Goal: Information Seeking & Learning: Learn about a topic

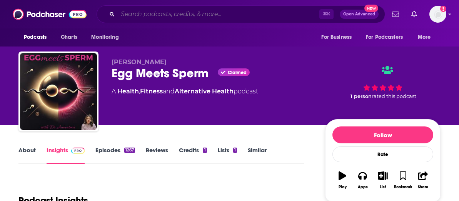
click at [170, 12] on input "Search podcasts, credits, & more..." at bounding box center [219, 14] width 202 height 12
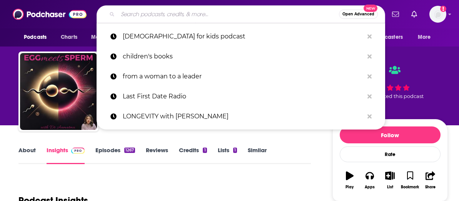
paste input "Radiant Womanhood"
type input "Radiant Womanhood"
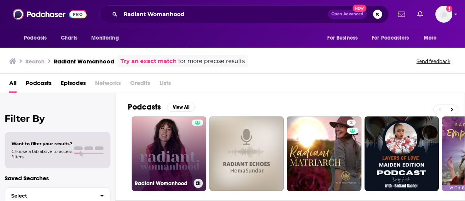
click at [168, 144] on link "Radiant Womanhood" at bounding box center [169, 154] width 75 height 75
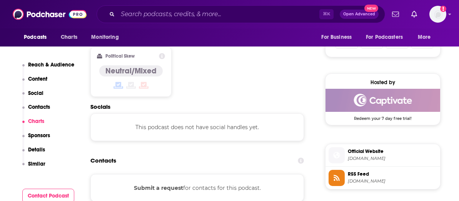
scroll to position [601, 0]
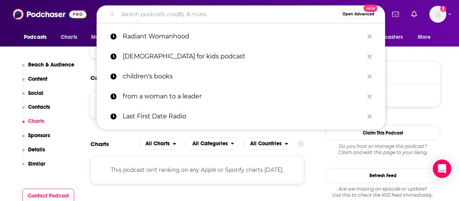
click at [225, 13] on input "Search podcasts, credits, & more..." at bounding box center [228, 14] width 221 height 12
paste input "Parenting Post-Wilderness"
type input "Parenting Post-Wilderness"
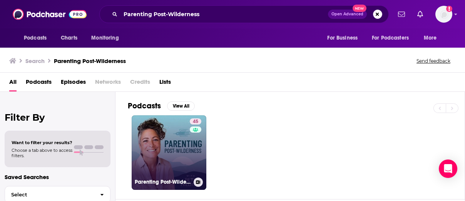
click at [172, 138] on link "45 Parenting Post-Wilderness: Parenting a Struggling Teen Before, During and Af…" at bounding box center [169, 153] width 75 height 75
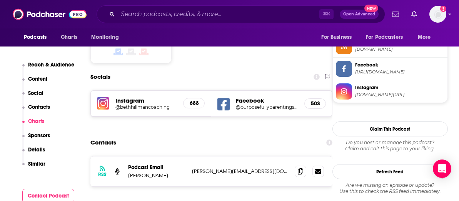
scroll to position [652, 0]
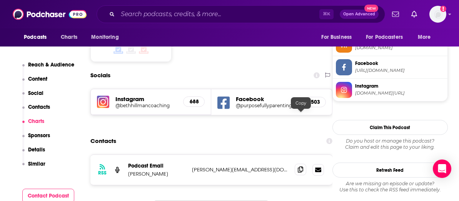
click at [299, 164] on span at bounding box center [301, 170] width 12 height 12
click at [241, 15] on input "Search podcasts, credits, & more..." at bounding box center [219, 14] width 202 height 12
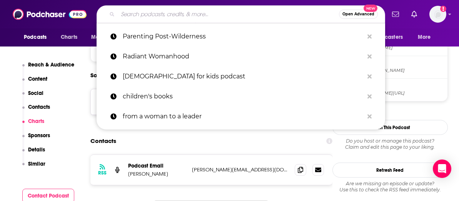
paste input "Raising Joy"
type input "Raising Joy"
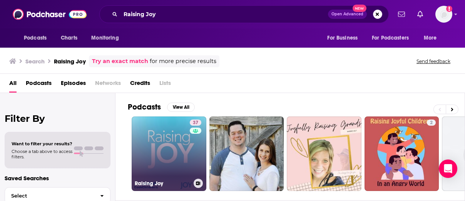
click at [181, 156] on link "37 Raising Joy" at bounding box center [169, 154] width 75 height 75
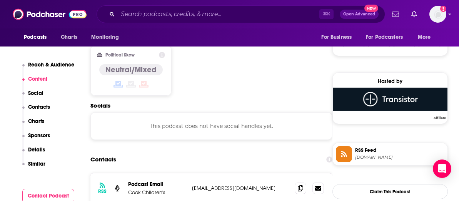
scroll to position [538, 0]
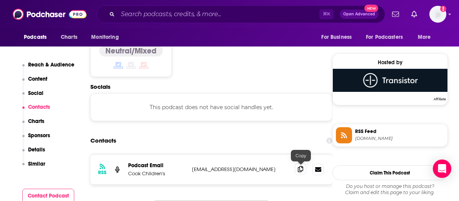
click at [298, 170] on span at bounding box center [301, 170] width 12 height 12
click at [182, 14] on input "Search podcasts, credits, & more..." at bounding box center [219, 14] width 202 height 12
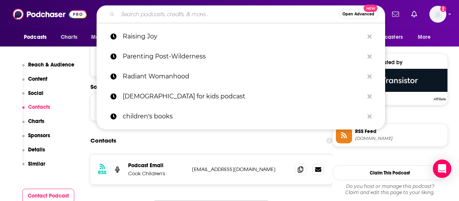
paste input "Honesty on Fire"
type input "Honesty on Fire"
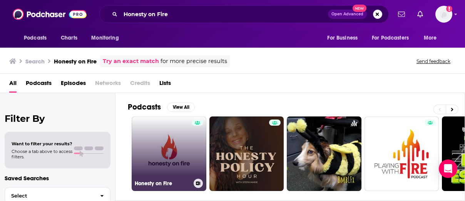
click at [170, 146] on link "Honesty on Fire" at bounding box center [169, 154] width 75 height 75
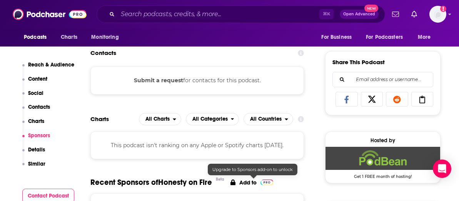
scroll to position [459, 0]
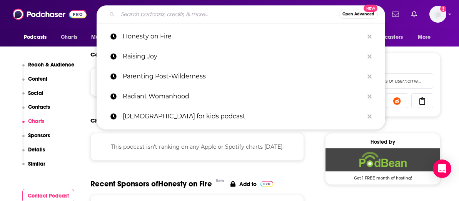
click at [209, 13] on input "Search podcasts, credits, & more..." at bounding box center [228, 14] width 221 height 12
paste input "Rude Dude Recovery"
type input "Rude Dude Recovery"
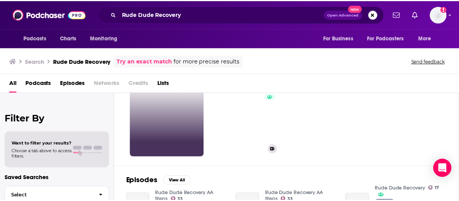
scroll to position [40, 0]
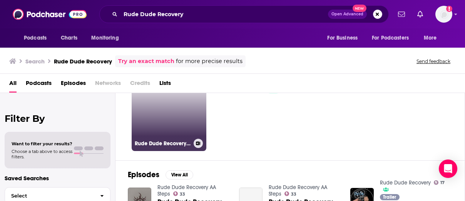
click at [166, 113] on link "33 Rude Dude Recovery AA Steps" at bounding box center [169, 114] width 75 height 75
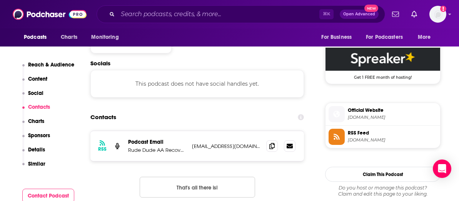
scroll to position [591, 0]
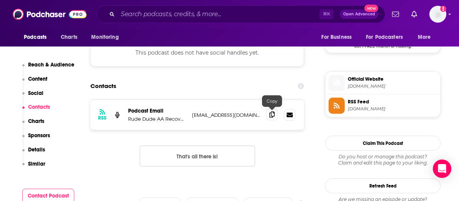
click at [273, 116] on icon at bounding box center [272, 115] width 5 height 6
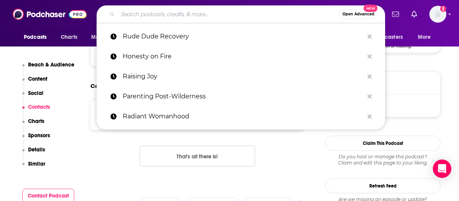
click at [231, 13] on input "Search podcasts, credits, & more..." at bounding box center [228, 14] width 221 height 12
paste input "Launching Forward Podcast"
type input "Launching Forward Podcast"
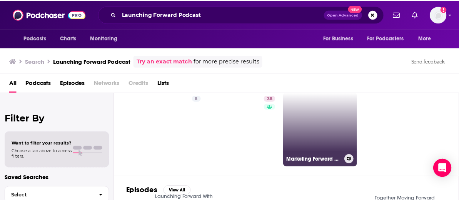
scroll to position [34, 0]
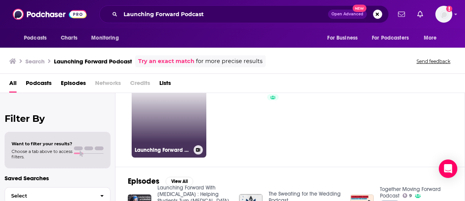
click at [173, 116] on link "8 Launching Forward With [MEDICAL_DATA] : Helping Students Turn [MEDICAL_DATA] …" at bounding box center [169, 120] width 75 height 75
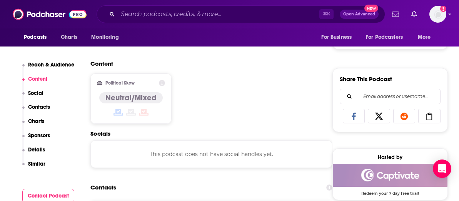
scroll to position [537, 0]
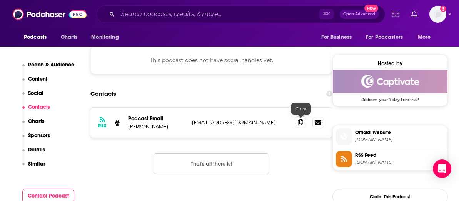
click at [302, 124] on icon at bounding box center [300, 122] width 5 height 6
click at [191, 16] on input "Search podcasts, credits, & more..." at bounding box center [219, 14] width 202 height 12
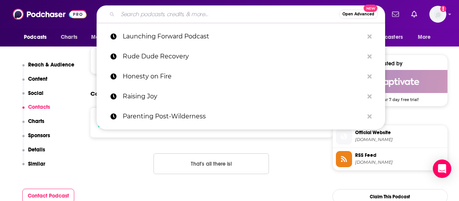
paste input "The Only Way is Up"
type input "The Only Way is Up"
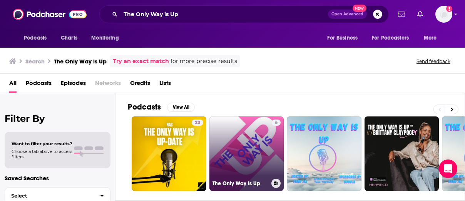
click at [257, 139] on link "6 The Only Way Is Up" at bounding box center [246, 154] width 75 height 75
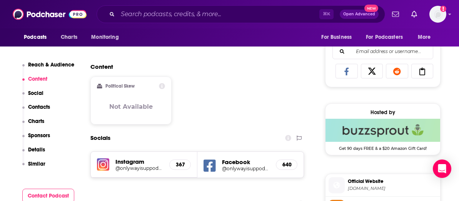
scroll to position [570, 0]
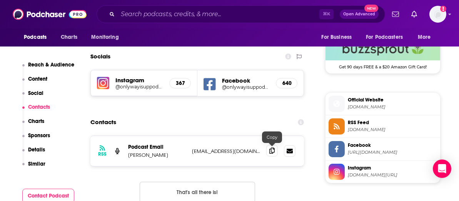
drag, startPoint x: 272, startPoint y: 152, endPoint x: 276, endPoint y: 155, distance: 4.9
click at [272, 152] on icon at bounding box center [272, 151] width 5 height 6
click at [210, 16] on input "Search podcasts, credits, & more..." at bounding box center [219, 14] width 202 height 12
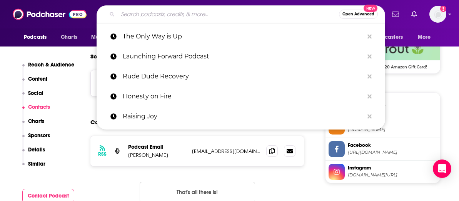
paste input "Unraveled and Rising Podcast"
type input "Unraveled and Rising Podcast"
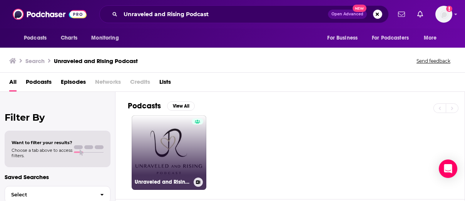
click at [176, 139] on link "Unraveled and Rising Podcast" at bounding box center [169, 153] width 75 height 75
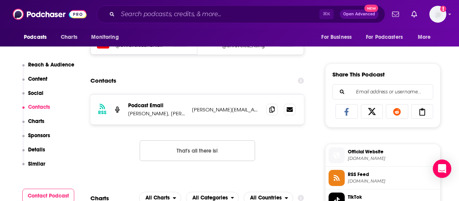
scroll to position [450, 0]
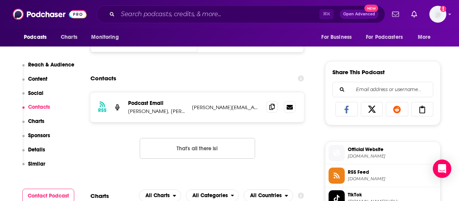
click at [273, 109] on icon at bounding box center [272, 107] width 5 height 6
click at [236, 9] on input "Search podcasts, credits, & more..." at bounding box center [219, 14] width 202 height 12
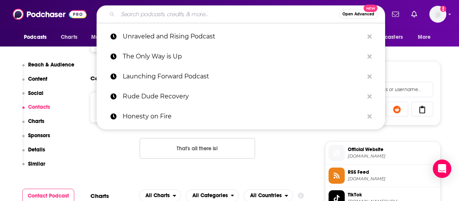
paste input "The Story in My Head"
type input "The Story in My Head"
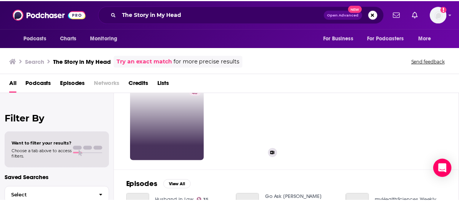
scroll to position [34, 0]
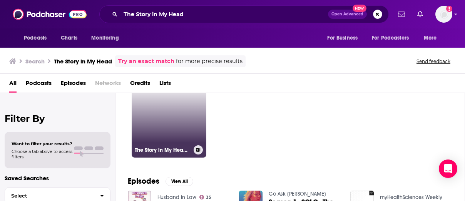
click at [184, 108] on link "46 The Story in My Head: Healing & [MEDICAL_DATA] for the Lazy" at bounding box center [169, 120] width 75 height 75
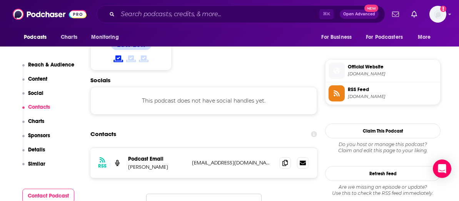
scroll to position [599, 0]
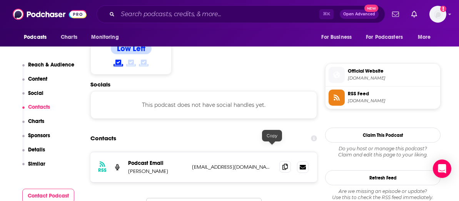
click at [283, 164] on icon at bounding box center [285, 167] width 5 height 6
click at [235, 15] on input "Search podcasts, credits, & more..." at bounding box center [219, 14] width 202 height 12
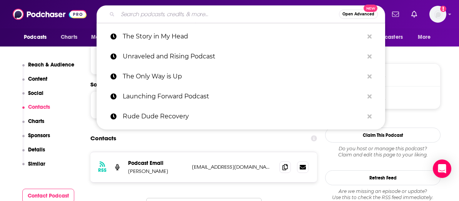
paste input "Influential Introvert: Communication Coaching for Professionals with Performanc…"
type input "Influential Introvert: Communication Coaching for Professionals with Performanc…"
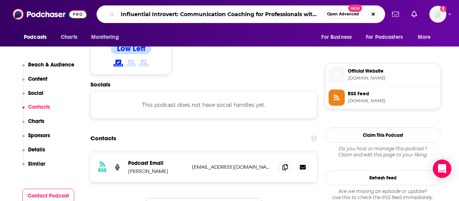
scroll to position [0, 57]
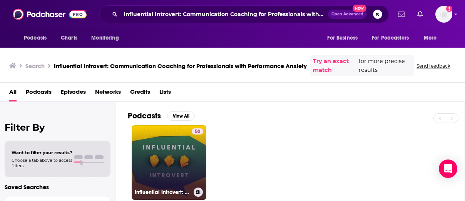
click at [170, 146] on link "50 Influential Introvert: Communication Coaching for Professionals with [MEDICA…" at bounding box center [169, 163] width 75 height 75
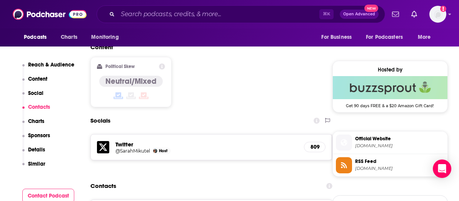
scroll to position [635, 0]
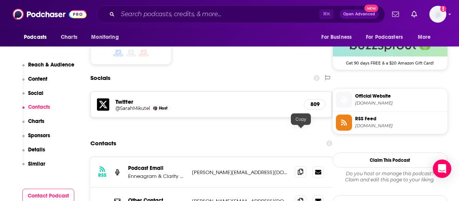
click at [301, 169] on icon at bounding box center [300, 172] width 5 height 6
click at [210, 15] on input "Search podcasts, credits, & more..." at bounding box center [219, 14] width 202 height 12
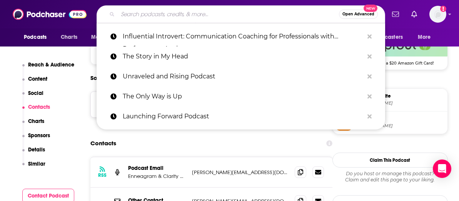
paste input "Charge Forward Coaching"
type input "Charge Forward Coaching"
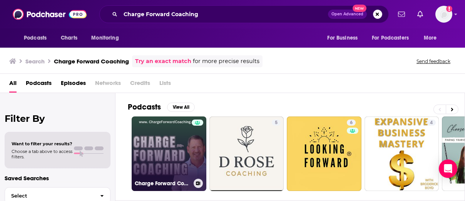
click at [178, 132] on link "Charge Forward Coaching" at bounding box center [169, 154] width 75 height 75
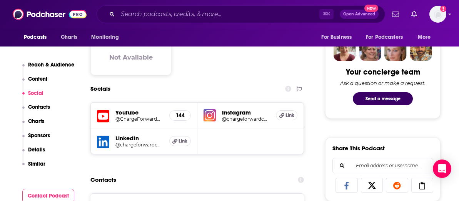
scroll to position [466, 0]
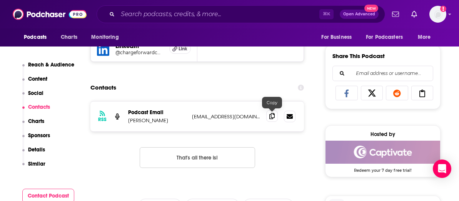
click at [272, 119] on icon at bounding box center [272, 116] width 5 height 6
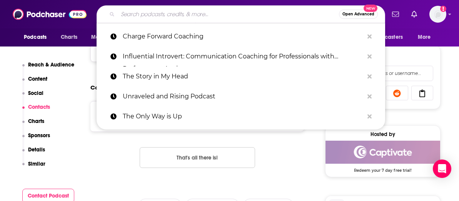
click at [211, 16] on input "Search podcasts, credits, & more..." at bounding box center [228, 14] width 221 height 12
paste input "Anxiety At Work"
type input "Anxiety At Work"
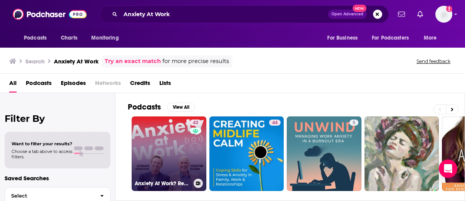
click at [172, 162] on link "42 Anxiety At Work? Reduce Stress, Uncertainty & Boost Mental Health" at bounding box center [169, 154] width 75 height 75
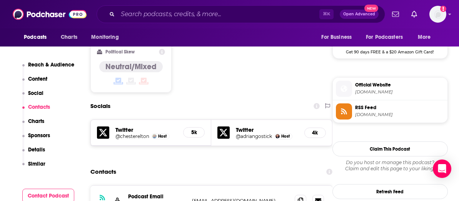
scroll to position [658, 0]
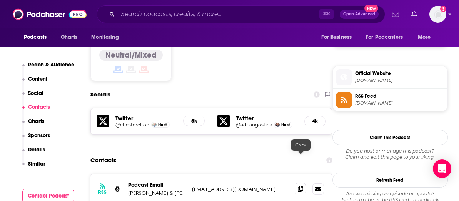
click at [302, 186] on icon at bounding box center [300, 189] width 5 height 6
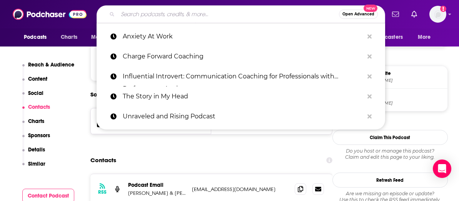
click at [221, 15] on input "Search podcasts, credits, & more..." at bounding box center [228, 14] width 221 height 12
paste input "Science Backed Solutions for Children’s Behavior and Mental Health"
type input "Science Backed Solutions for Children’s Behavior and Mental Health"
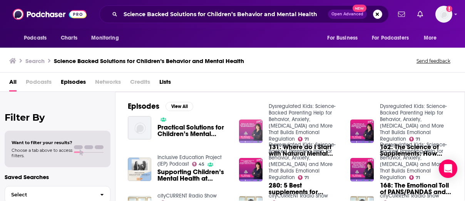
click at [255, 130] on img "131: Where do I Start with Natural Mental Health Solutions?" at bounding box center [250, 131] width 23 height 23
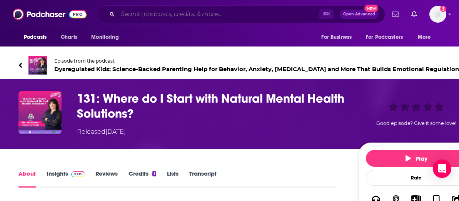
click at [191, 14] on input "Search podcasts, credits, & more..." at bounding box center [219, 14] width 202 height 12
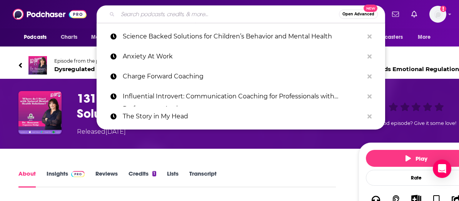
paste input "Mr [PERSON_NAME]’s Bipolar Podcast"
type input "Mr [PERSON_NAME]’s Bipolar Podcast"
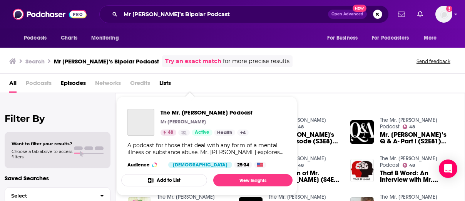
click at [191, 120] on div "Mr [PERSON_NAME]" at bounding box center [207, 122] width 92 height 6
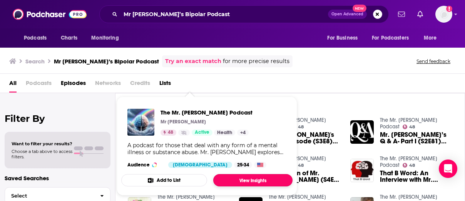
click at [249, 182] on link "View Insights" at bounding box center [252, 180] width 79 height 12
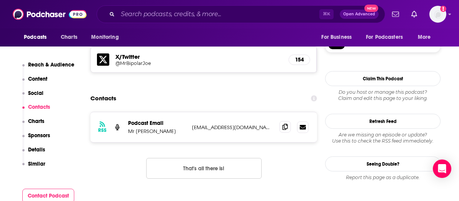
scroll to position [680, 0]
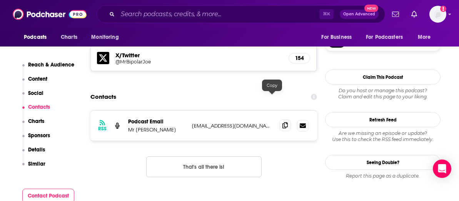
click at [283, 122] on icon at bounding box center [285, 125] width 5 height 6
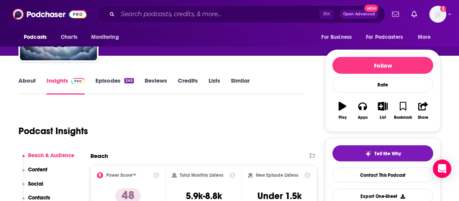
scroll to position [0, 0]
